Goal: Transaction & Acquisition: Purchase product/service

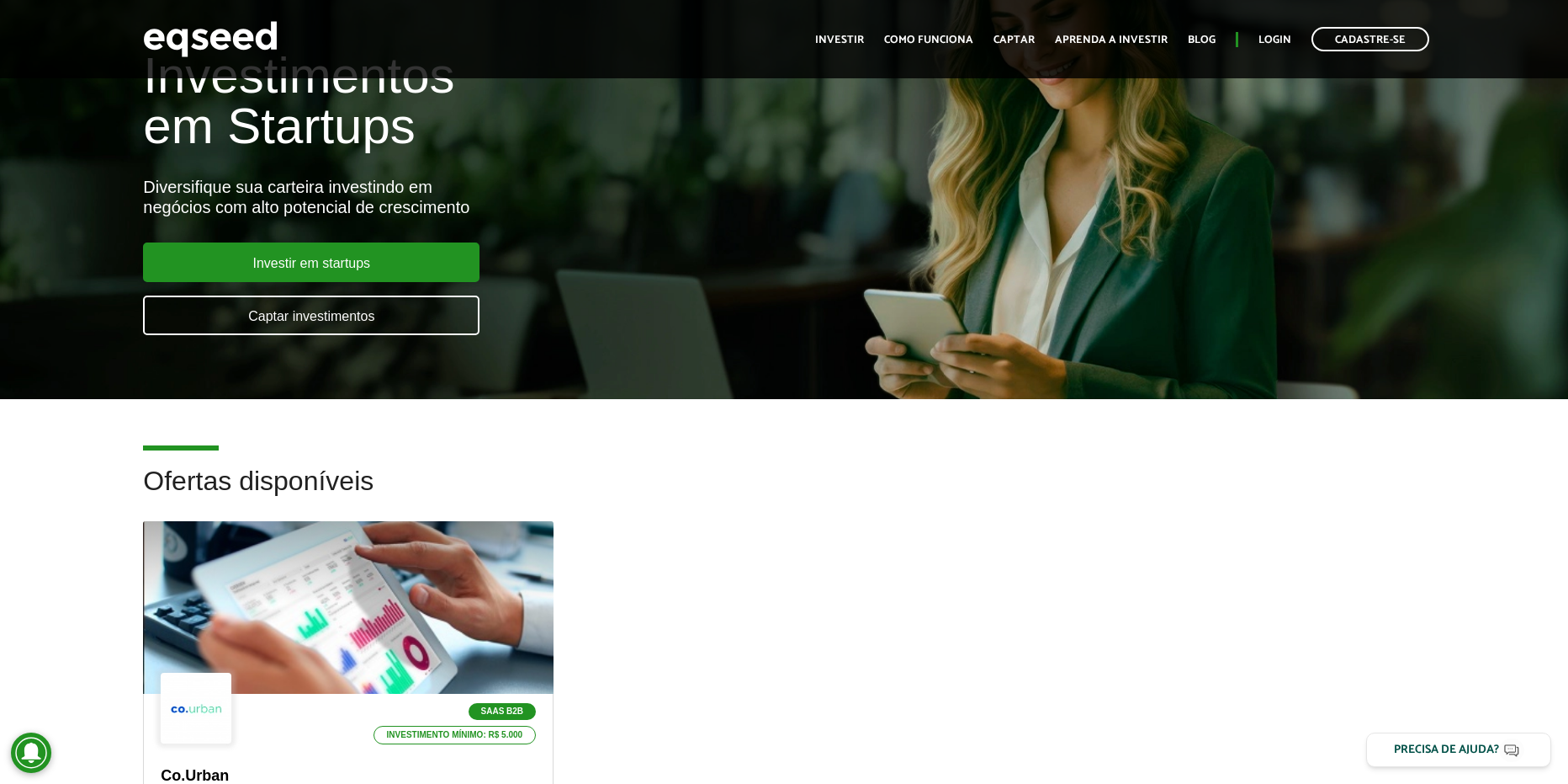
drag, startPoint x: 990, startPoint y: 493, endPoint x: 597, endPoint y: 480, distance: 393.2
click at [989, 493] on h2 "Ofertas disponíveis" at bounding box center [783, 494] width 1281 height 55
click at [924, 639] on div "SaaS B2B Investimento mínimo: R$ 5.000 Co.Urban SaaS B2B para gestão de serviço…" at bounding box center [784, 762] width 1307 height 482
click at [642, 664] on div "SaaS B2B Investimento mínimo: R$ 5.000 Co.Urban SaaS B2B para gestão de serviço…" at bounding box center [784, 762] width 1307 height 482
click at [1056, 495] on h2 "Ofertas disponíveis" at bounding box center [783, 494] width 1281 height 55
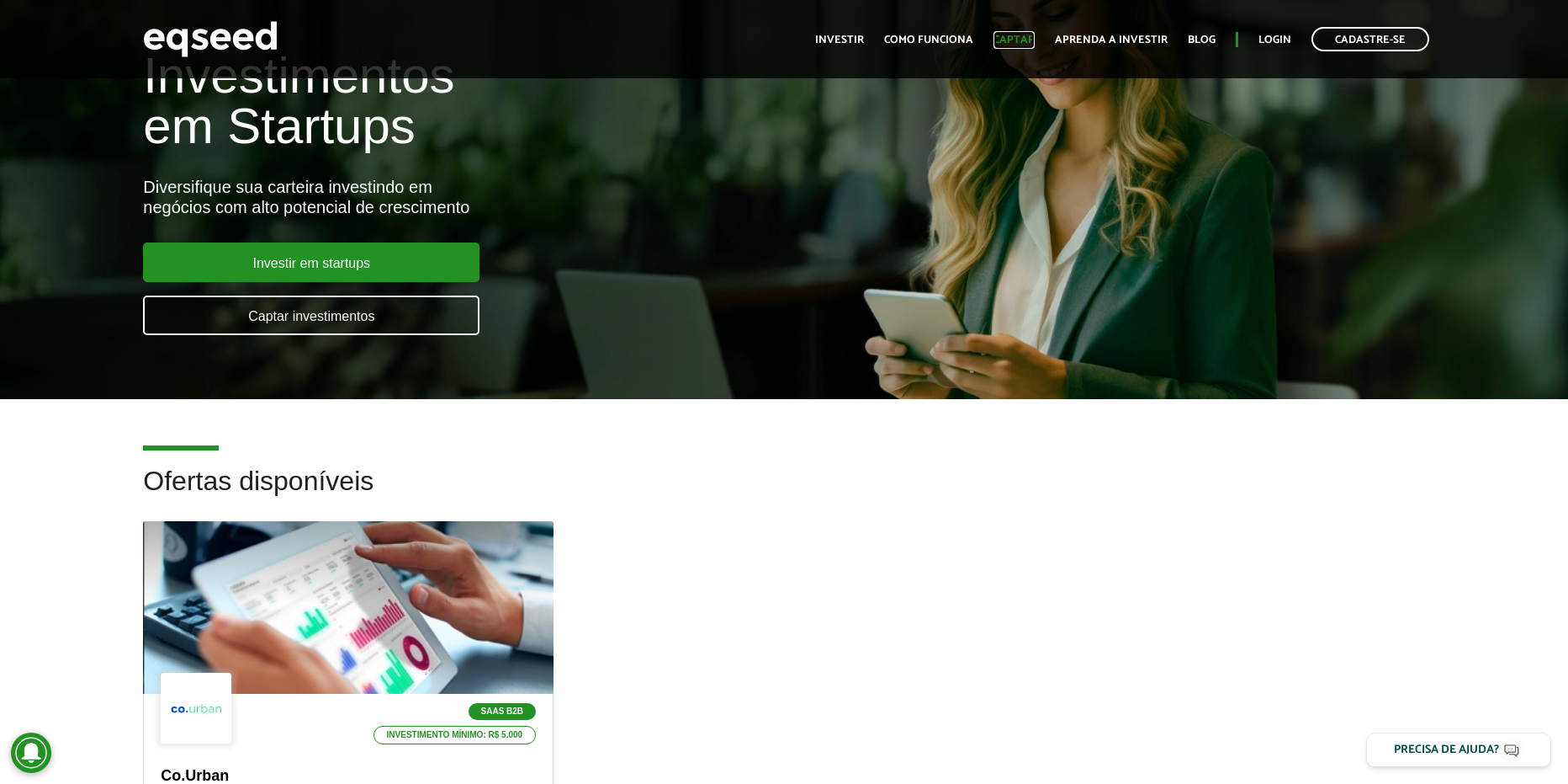
click at [1011, 34] on link "Captar" at bounding box center [1015, 39] width 41 height 11
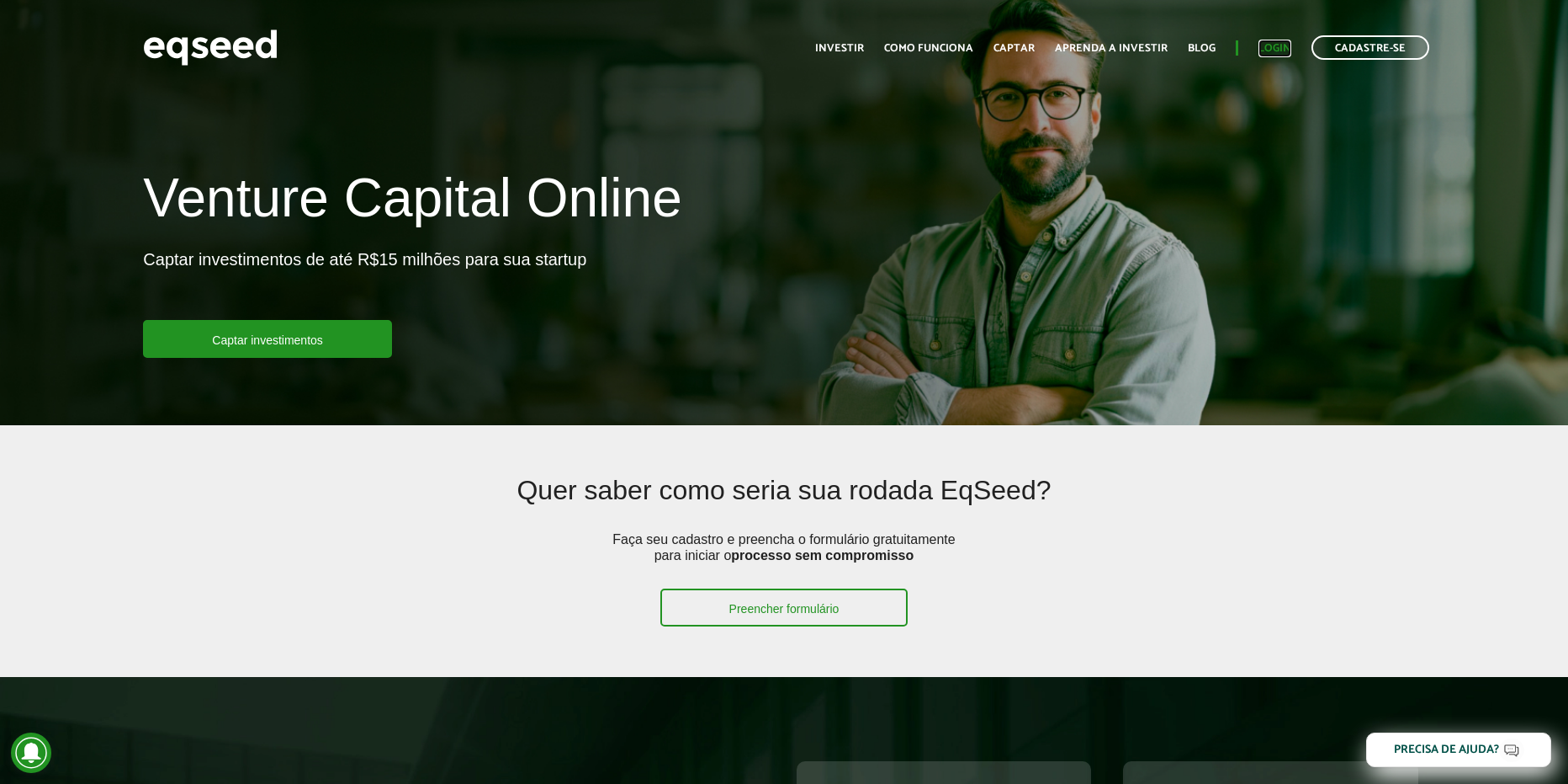
click at [1265, 54] on link "Login" at bounding box center [1274, 48] width 32 height 11
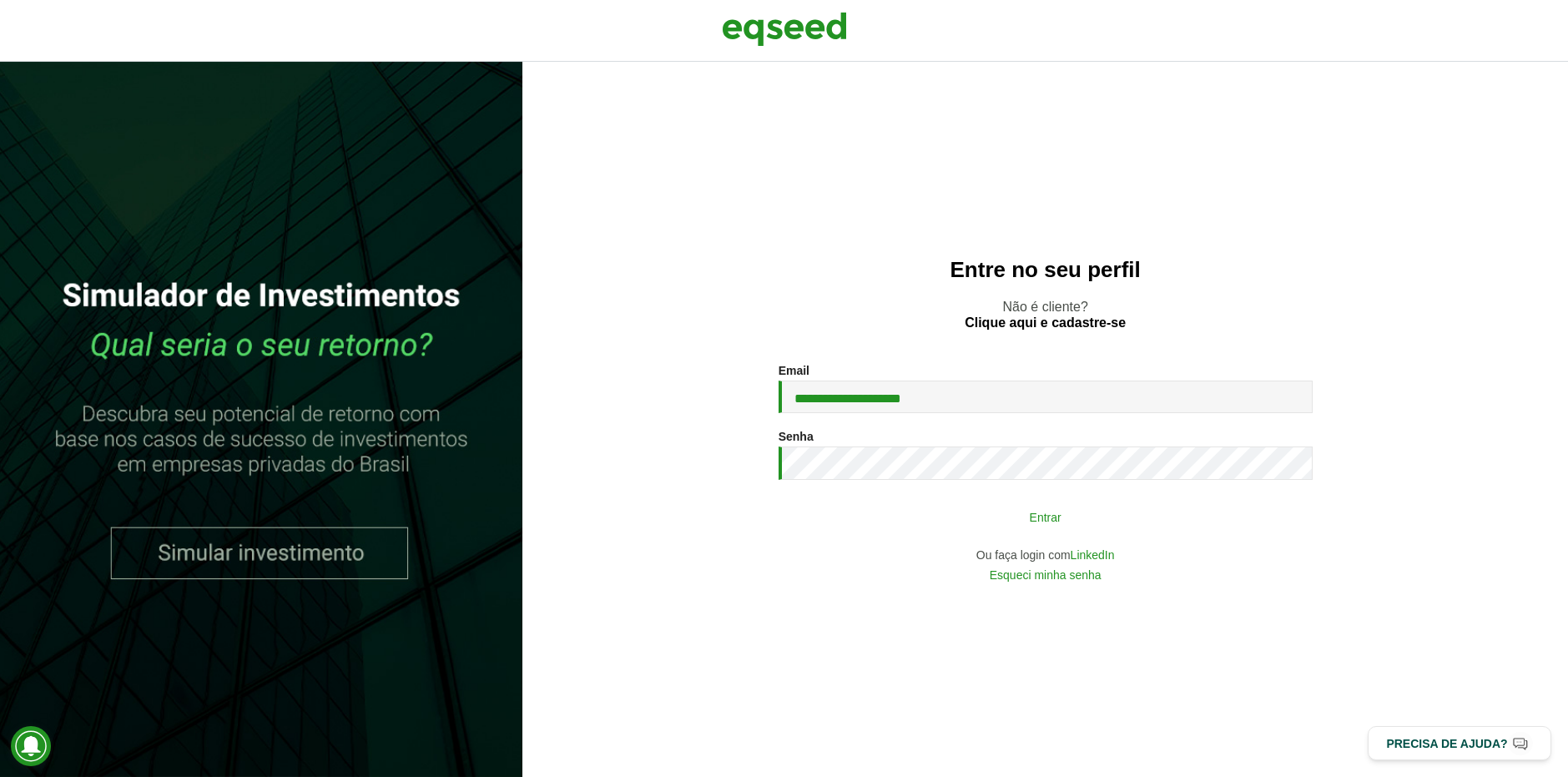
click at [959, 502] on button "Entrar" at bounding box center [1045, 517] width 434 height 32
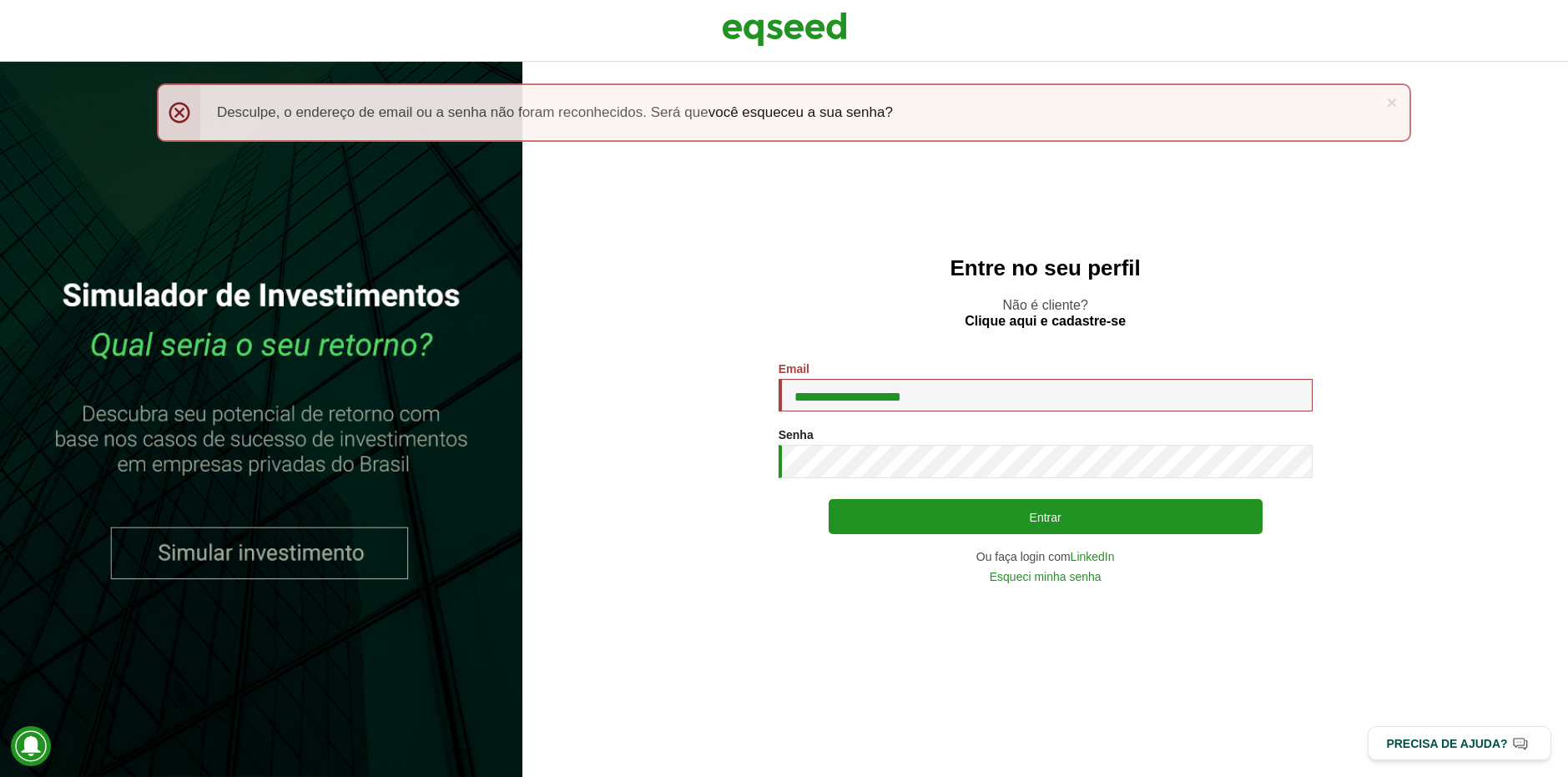
drag, startPoint x: 178, startPoint y: 110, endPoint x: 186, endPoint y: 118, distance: 11.3
click at [178, 110] on div "× Menssagem de erro Desculpe, o endereço de email ou a senha não foram reconhec…" at bounding box center [784, 113] width 1254 height 58
click at [710, 458] on section "**********" at bounding box center [1045, 472] width 979 height 220
click at [829, 499] on button "Entrar" at bounding box center [1045, 517] width 434 height 35
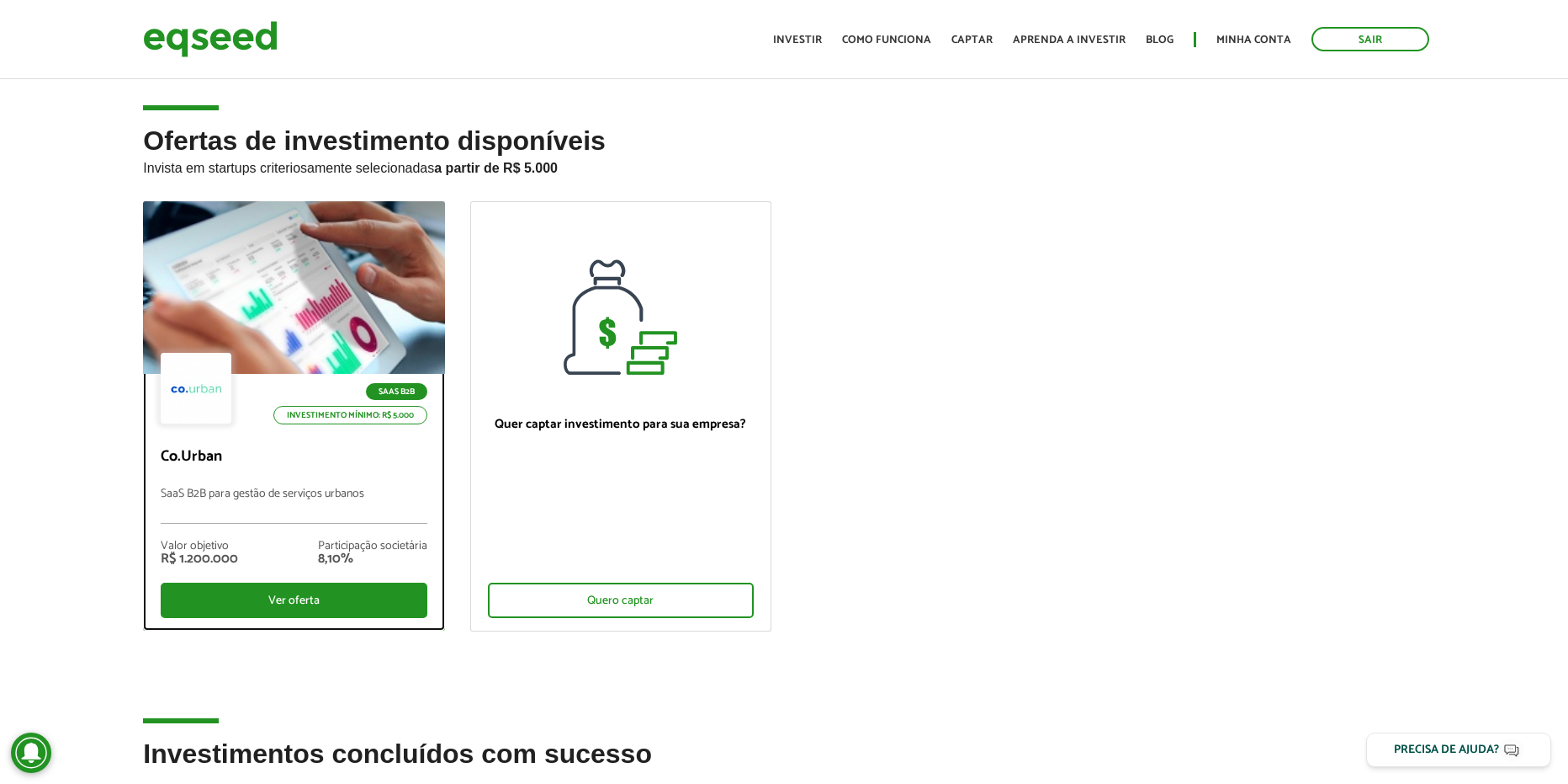
click at [313, 458] on p "Co.Urban" at bounding box center [293, 456] width 265 height 19
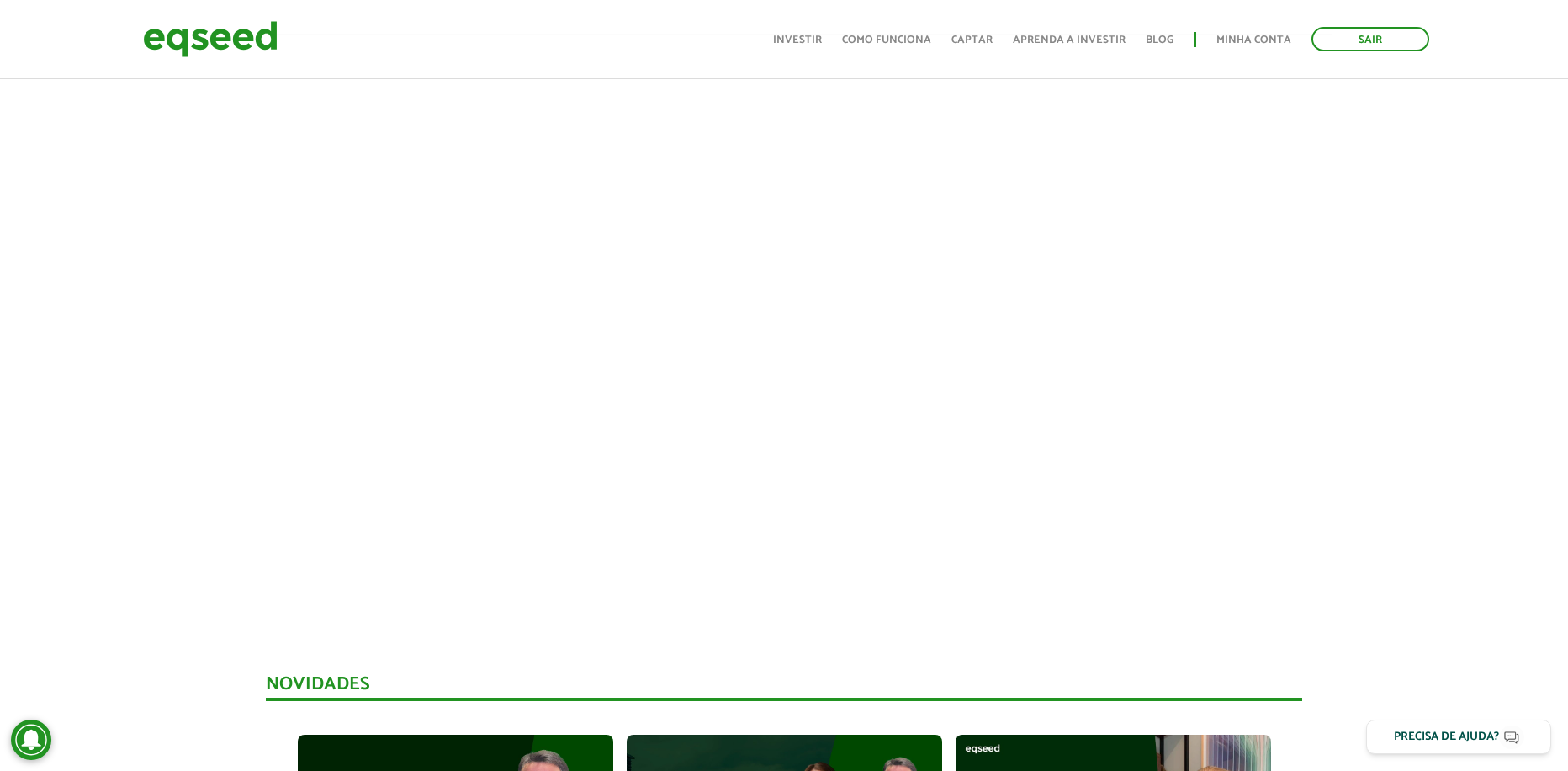
scroll to position [528, 0]
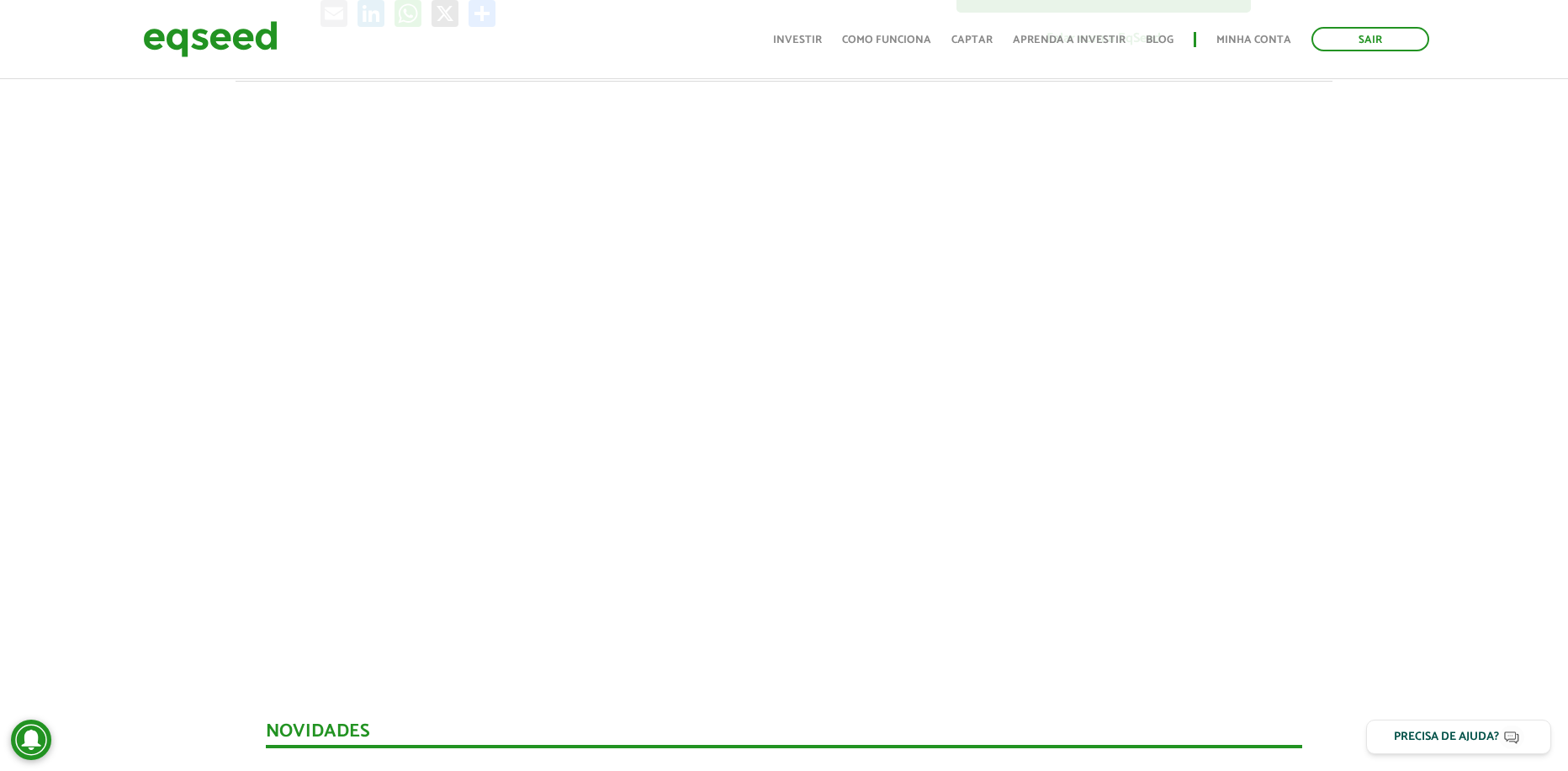
click at [296, 338] on div at bounding box center [784, 385] width 984 height 540
click at [1272, 441] on div at bounding box center [784, 385] width 984 height 540
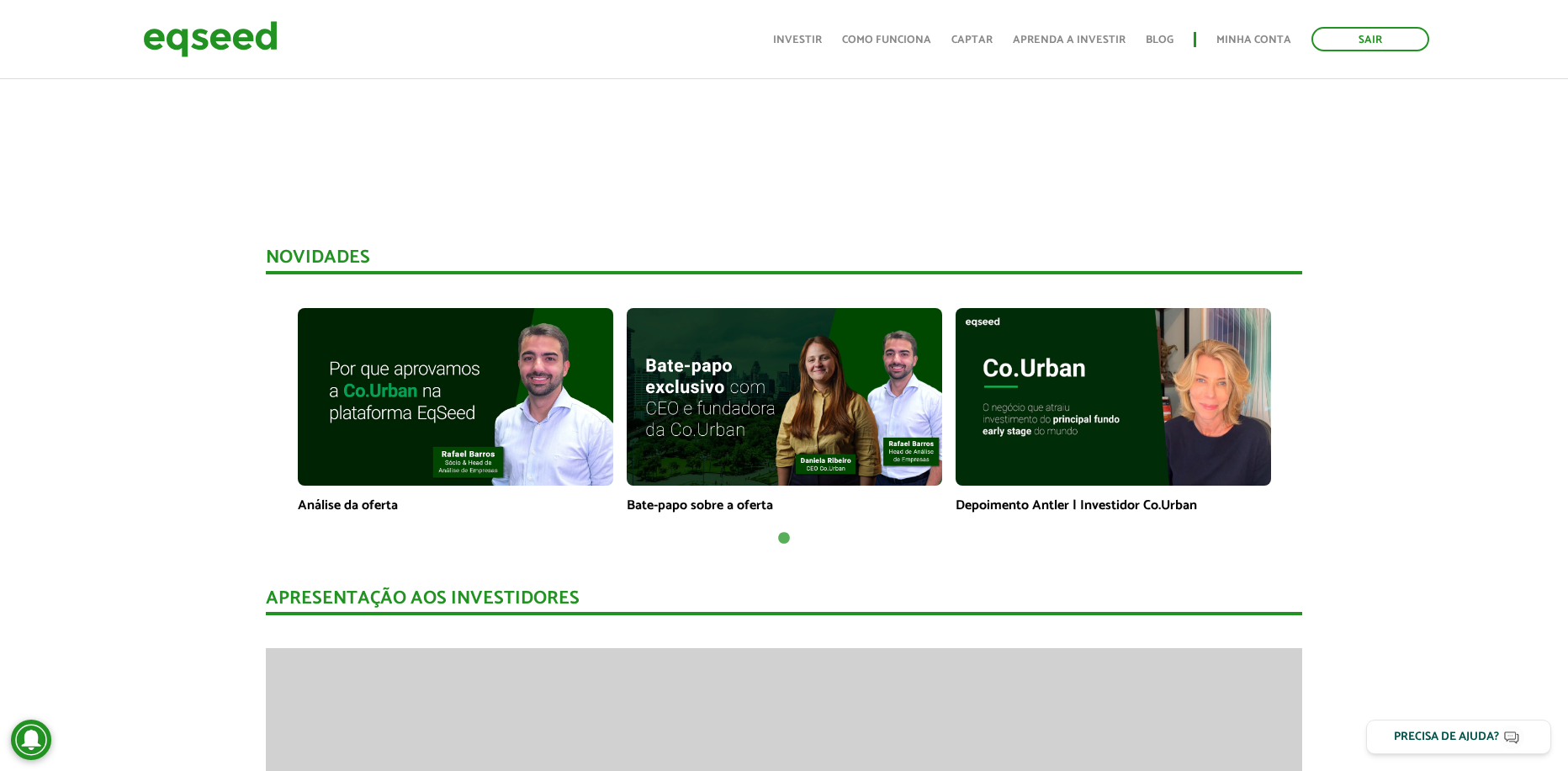
scroll to position [1034, 0]
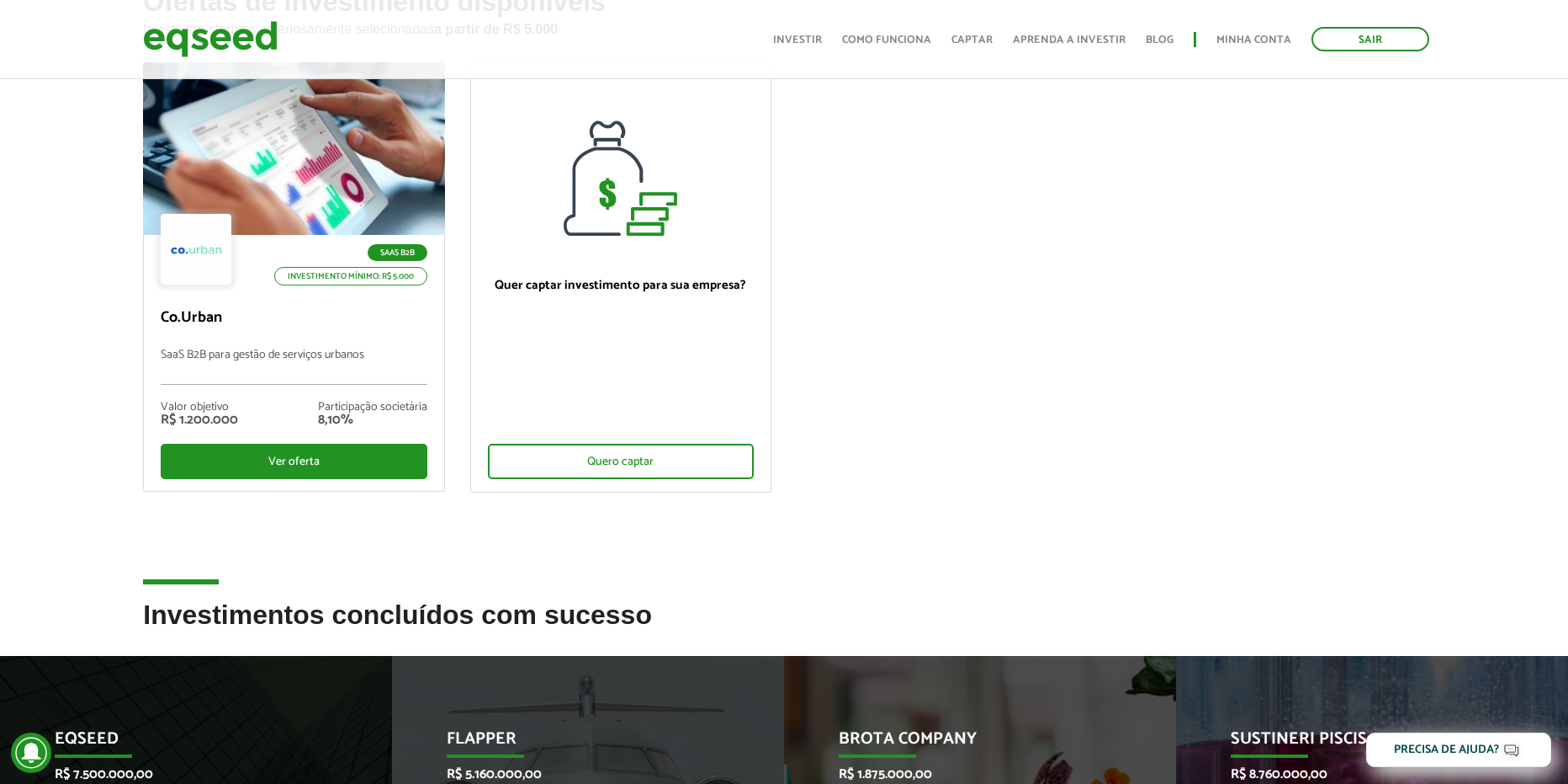
scroll to position [168, 0]
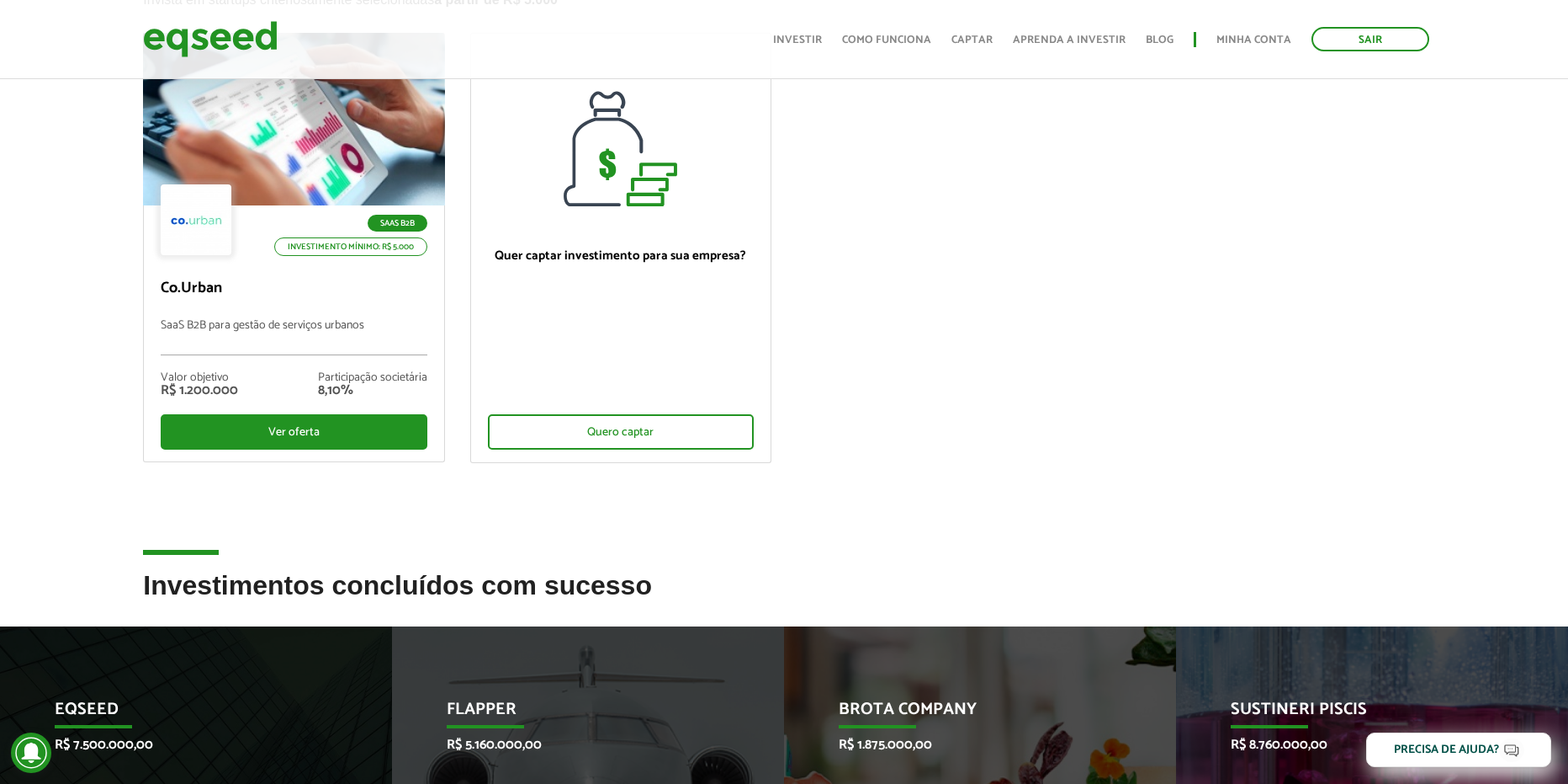
click at [918, 333] on ul "SaaS B2B Investimento mínimo: R$ 5.000 Co.Urban SaaS B2B para gestão de serviço…" at bounding box center [784, 262] width 1307 height 458
click at [1108, 302] on ul "SaaS B2B Investimento mínimo: R$ 5.000 Co.Urban SaaS B2B para gestão de serviço…" at bounding box center [784, 262] width 1307 height 458
